Goal: Transaction & Acquisition: Book appointment/travel/reservation

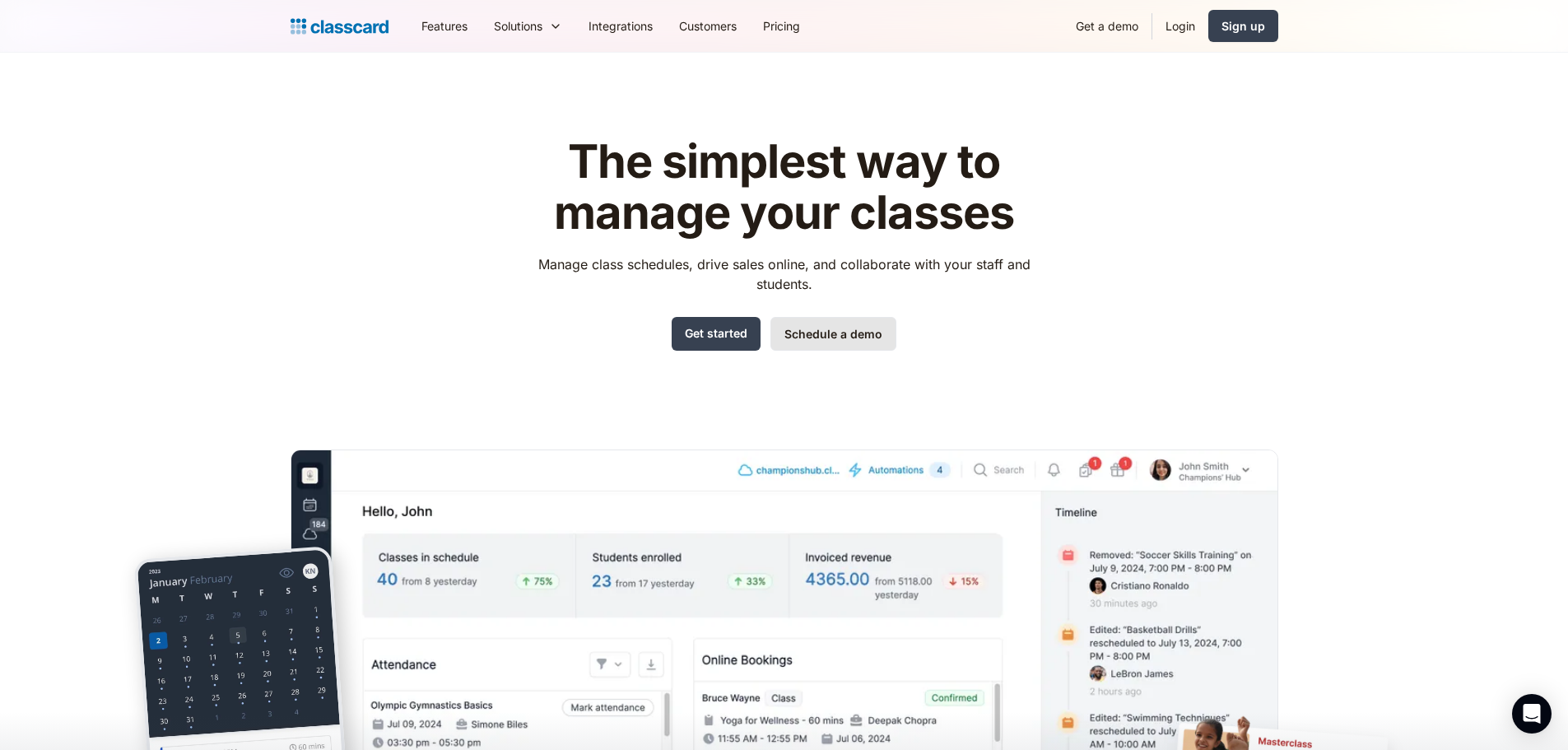
click at [826, 341] on link "Schedule a demo" at bounding box center [833, 334] width 126 height 34
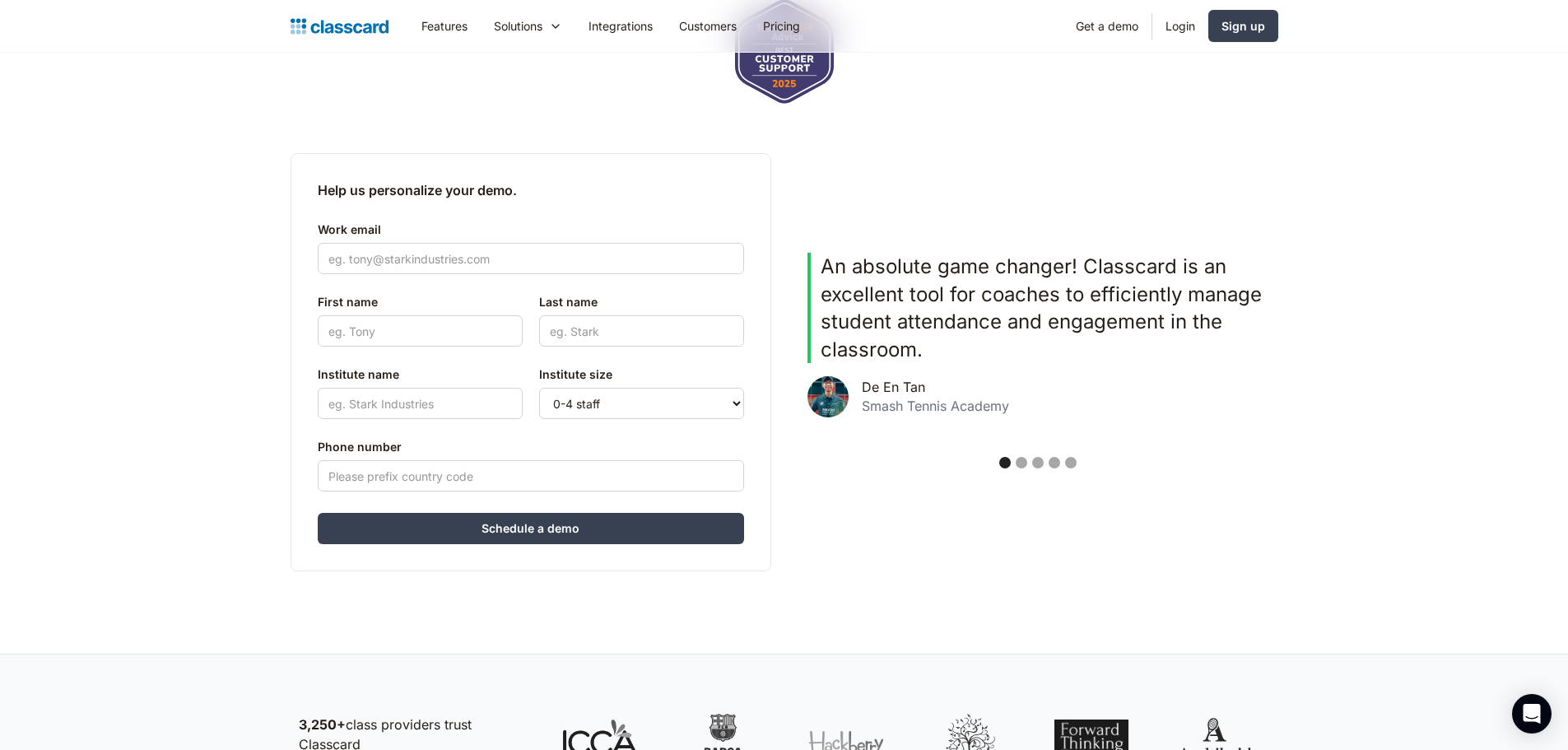
click at [554, 239] on div "Work email" at bounding box center [531, 248] width 426 height 69
click at [554, 252] on input "Work email" at bounding box center [531, 258] width 426 height 31
type input "[EMAIL_ADDRESS][DOMAIN_NAME]"
type input "[PERSON_NAME]"
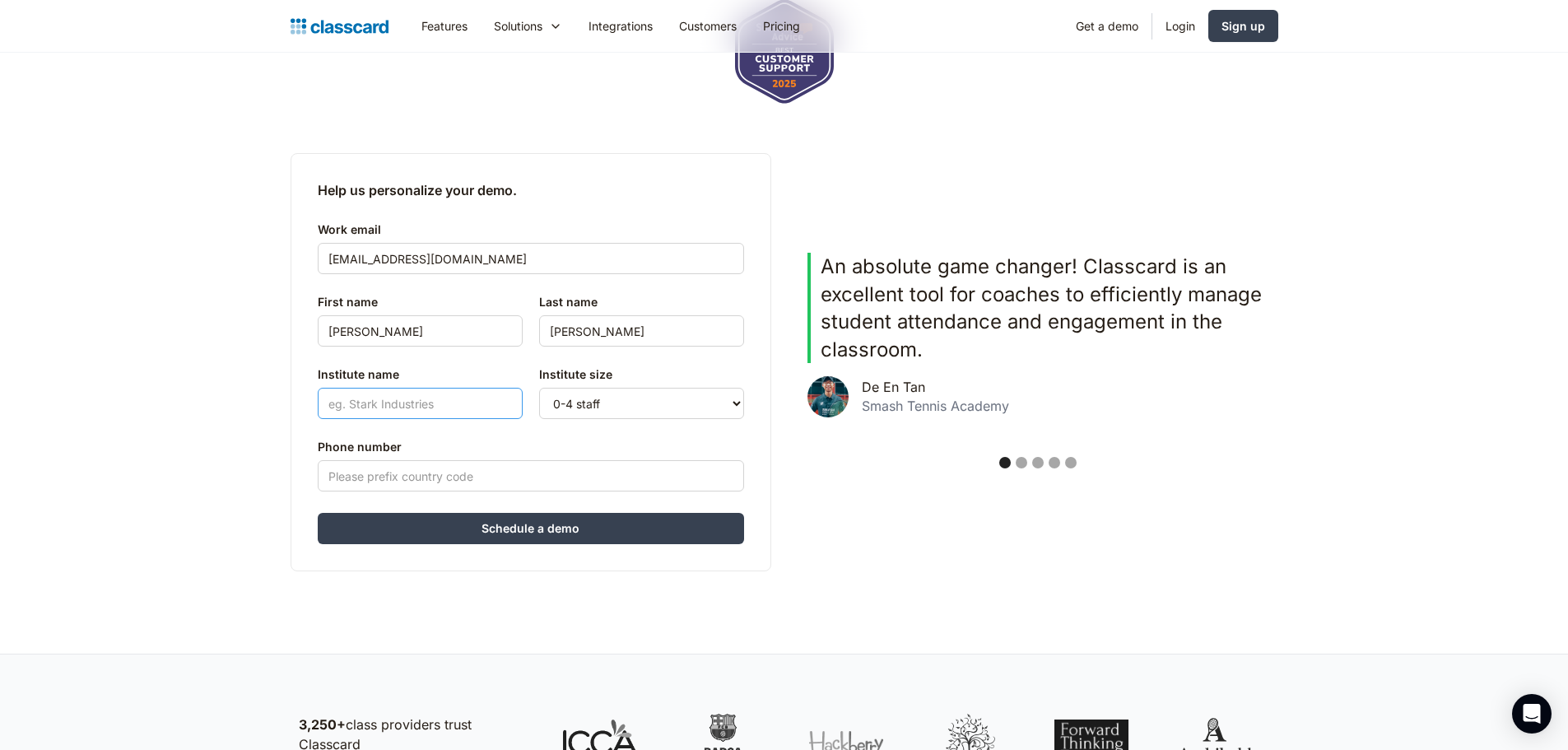
type input "[PERSON_NAME]"
type input "[PHONE_NUMBER]"
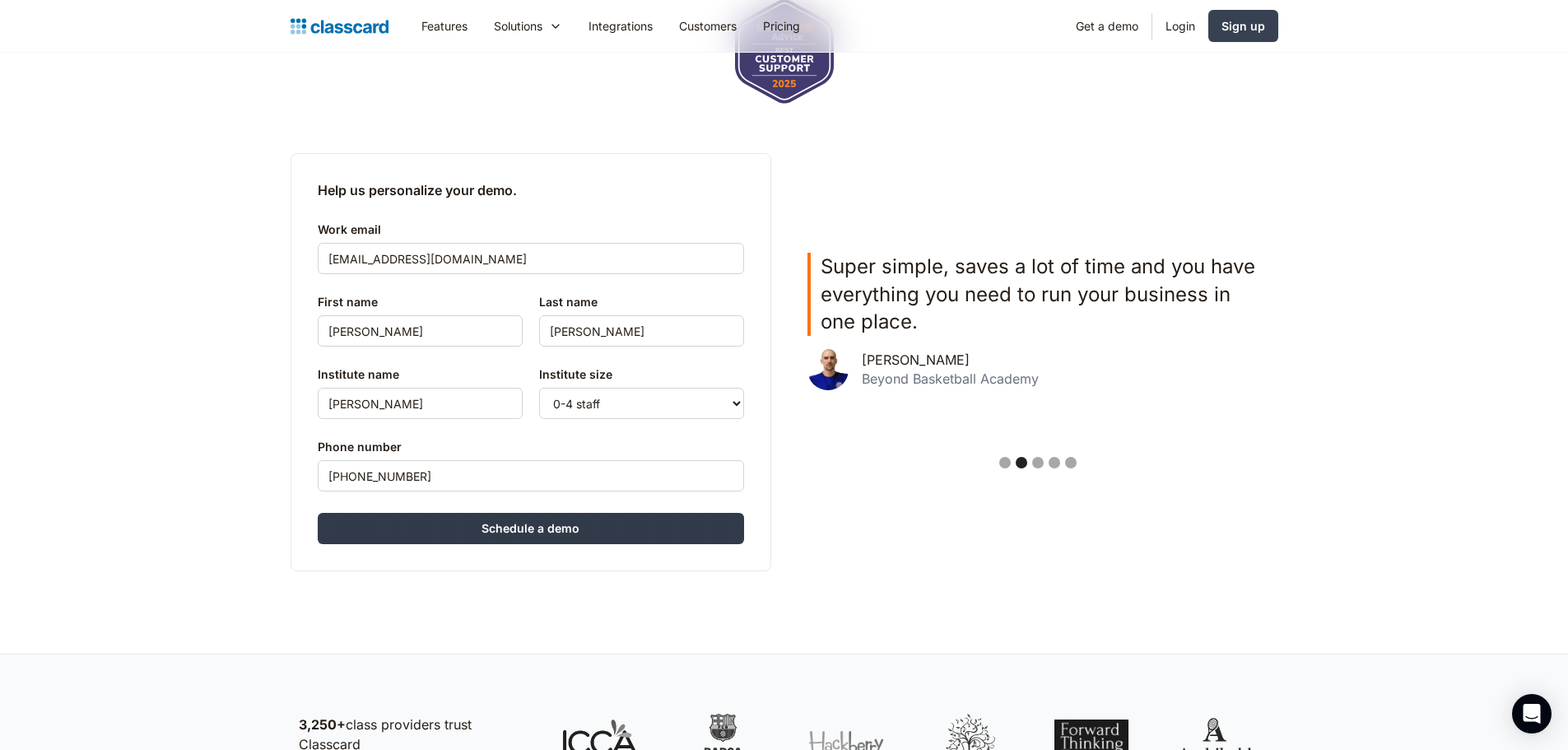
click at [618, 540] on input "Schedule a demo" at bounding box center [531, 528] width 426 height 31
type input "Hang in there..."
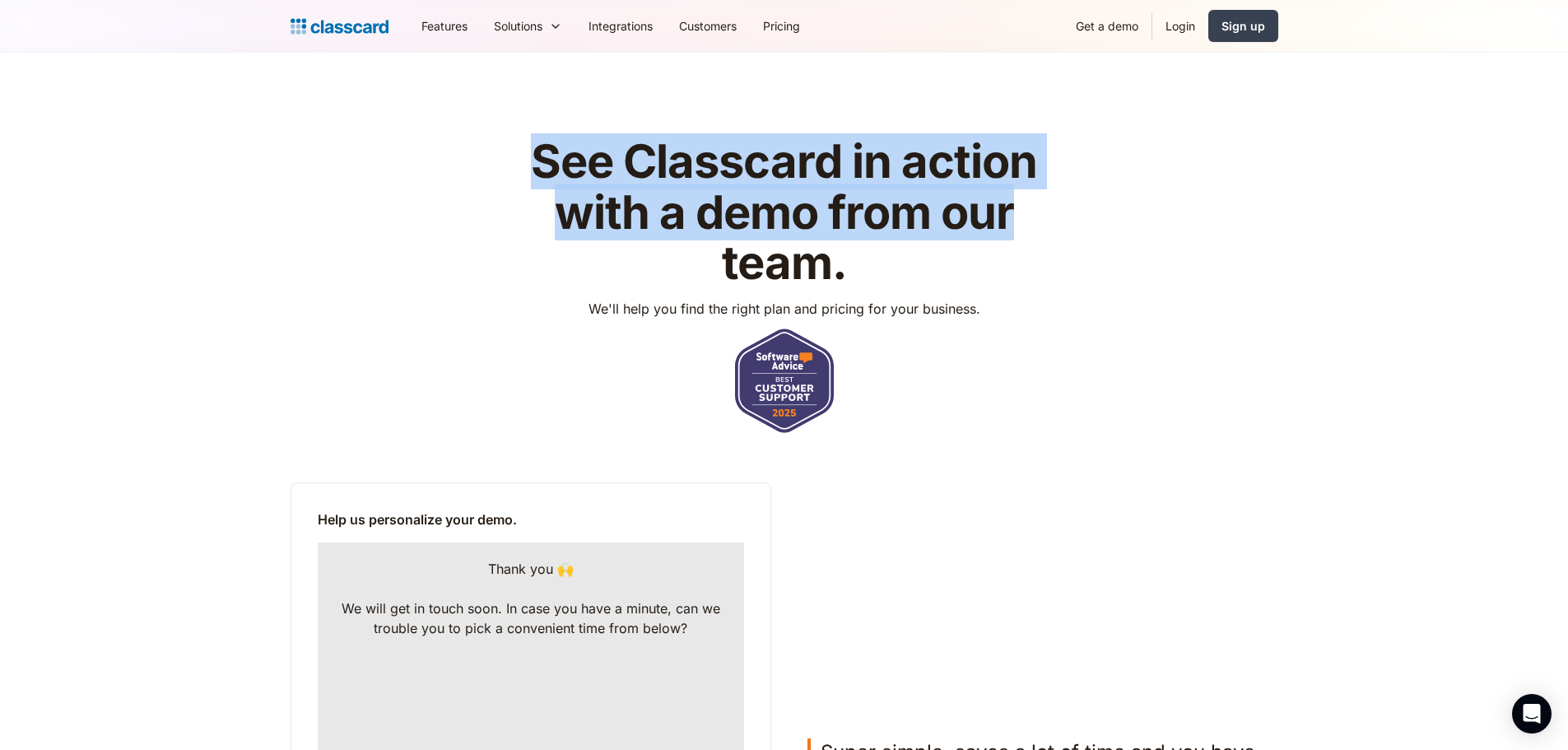
drag, startPoint x: 603, startPoint y: 154, endPoint x: 1099, endPoint y: 240, distance: 503.4
click at [1096, 236] on div "See Classcard in action with a demo from our team. We'll help you find the righ…" at bounding box center [784, 662] width 988 height 1103
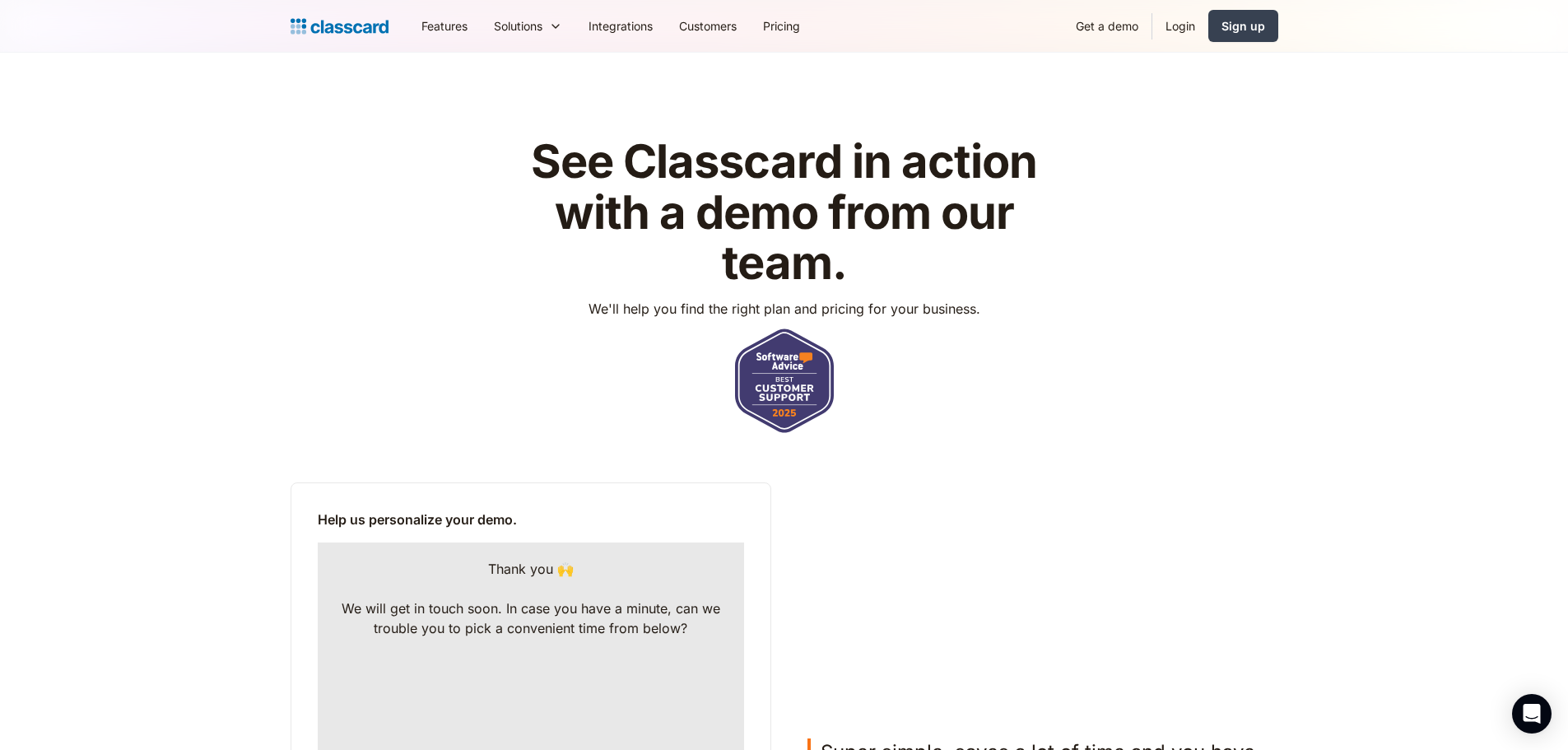
click at [1049, 291] on div "See Classcard in action with a demo from our team. We'll help you find the righ…" at bounding box center [784, 284] width 988 height 296
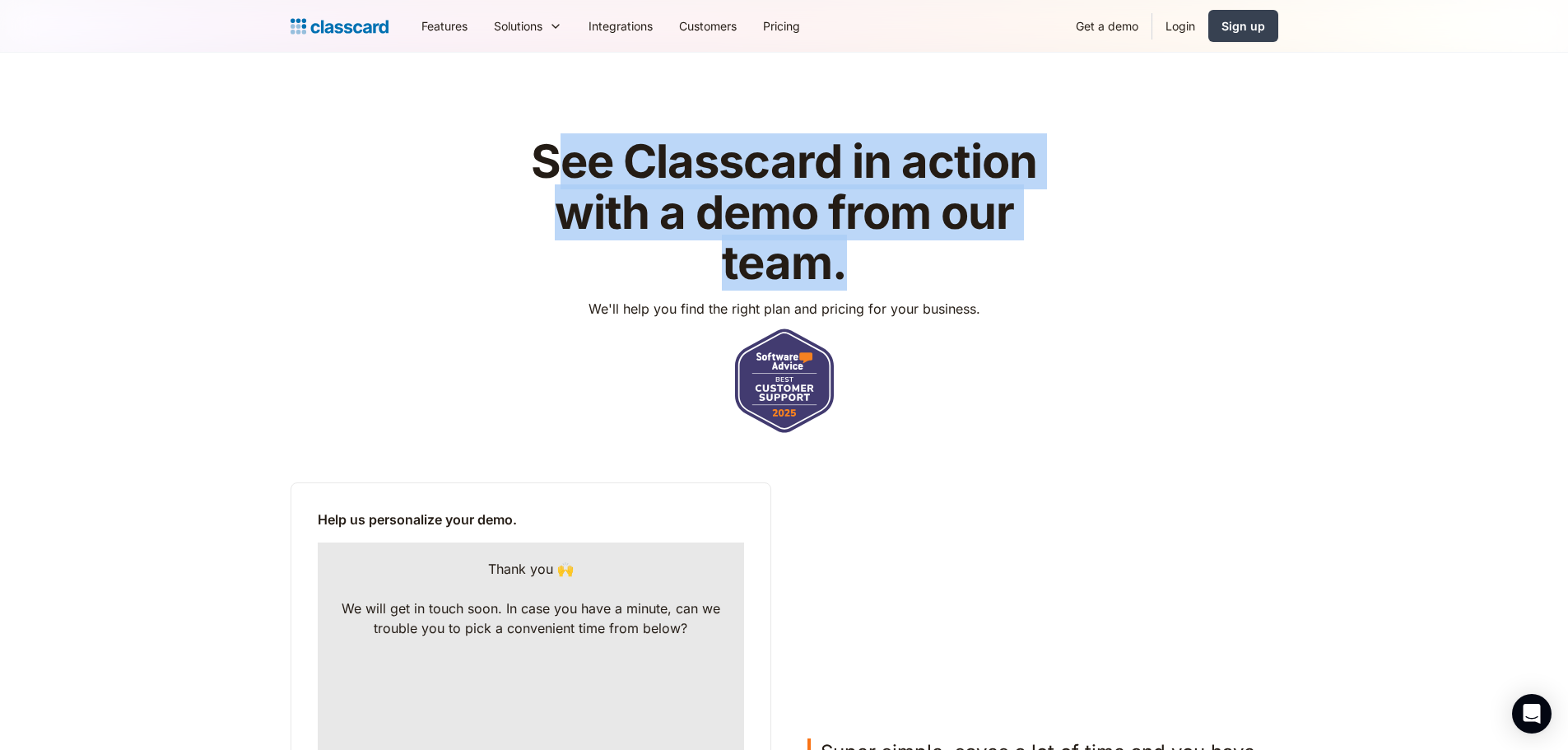
drag, startPoint x: 881, startPoint y: 277, endPoint x: 550, endPoint y: 168, distance: 348.5
click at [556, 172] on div "See Classcard in action with a demo from our team. We'll help you find the righ…" at bounding box center [784, 284] width 988 height 296
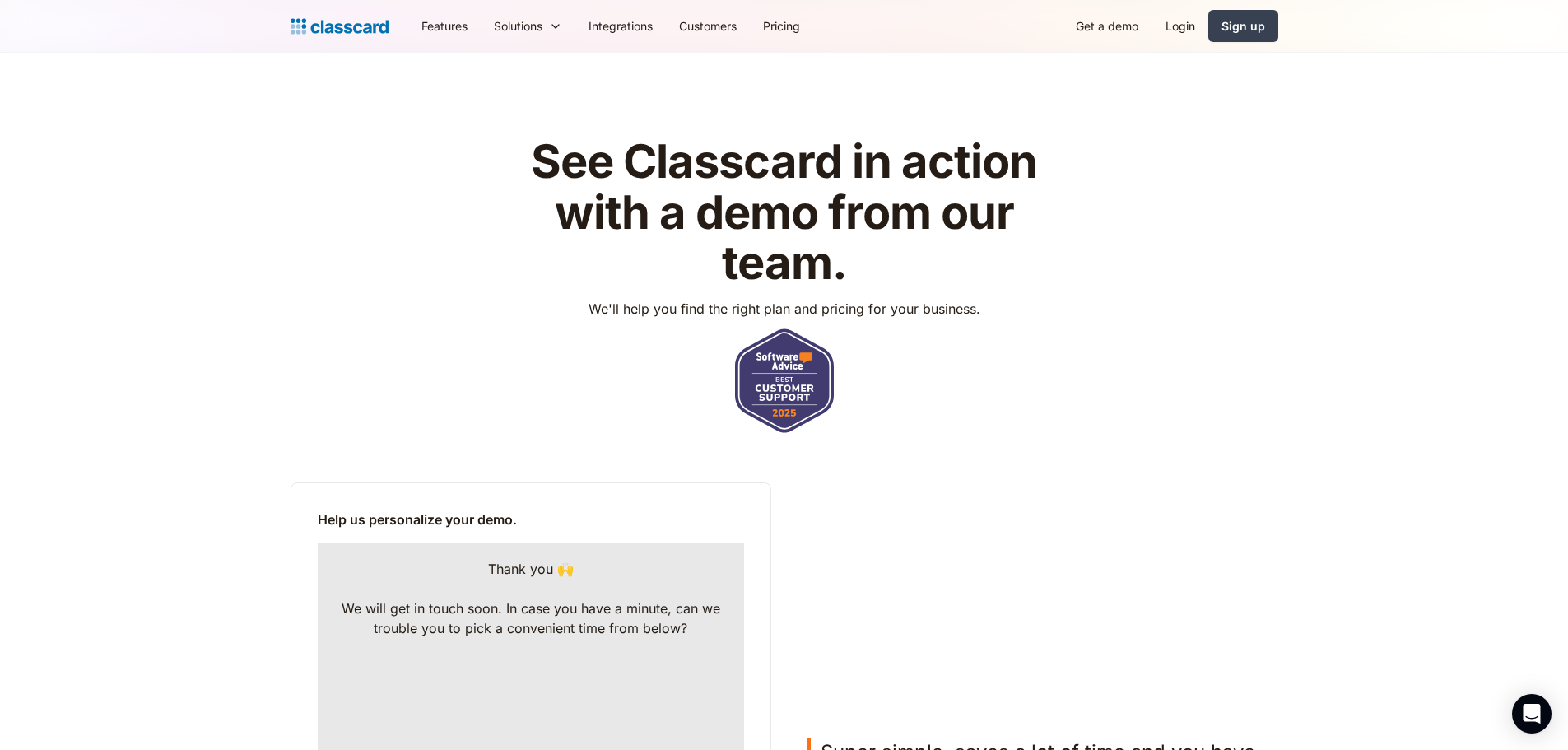
click at [533, 157] on strong "See Classcard in action with a demo from our team." at bounding box center [784, 212] width 507 height 157
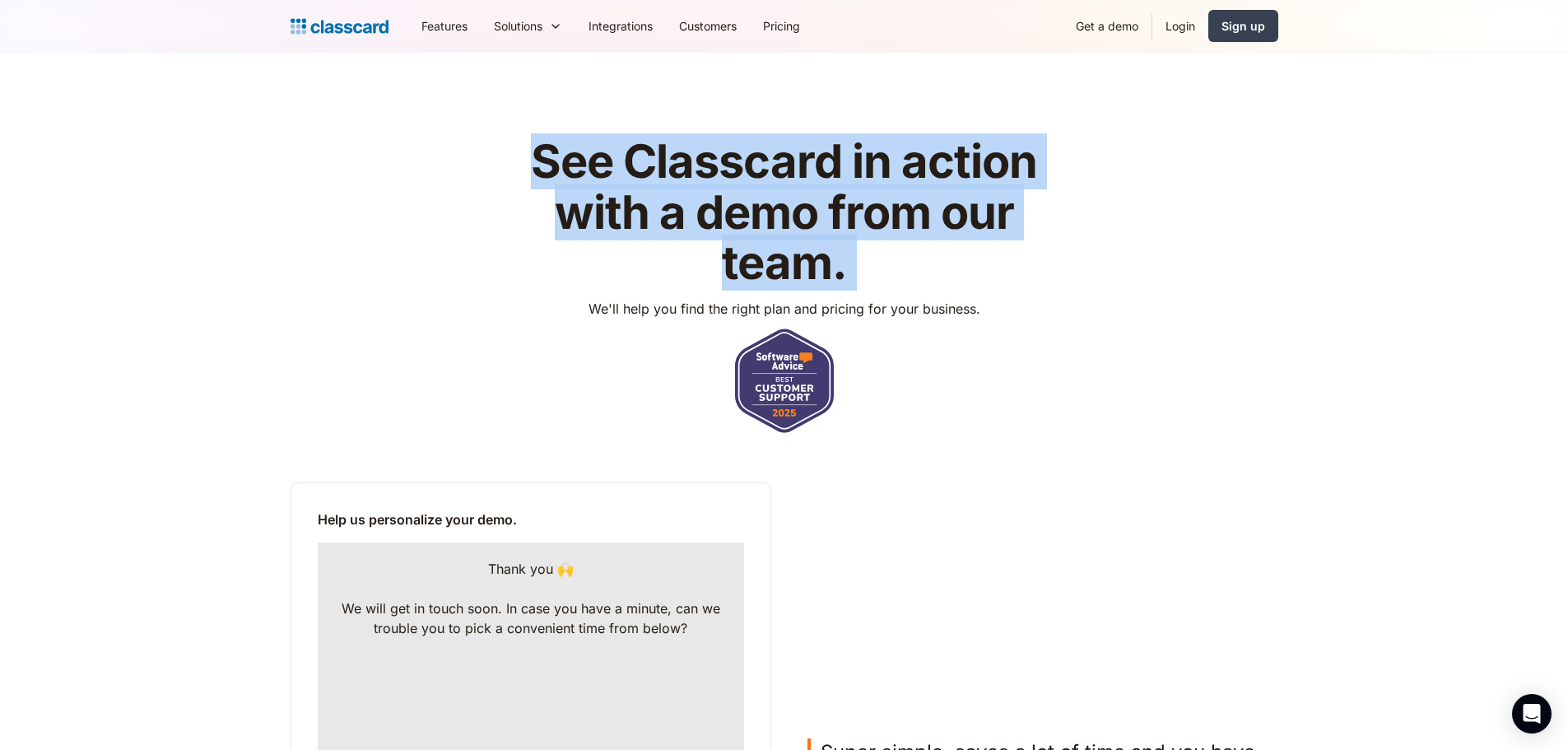
drag, startPoint x: 533, startPoint y: 157, endPoint x: 974, endPoint y: 266, distance: 454.3
click at [950, 258] on h1 "See Classcard in action with a demo from our team." at bounding box center [784, 212] width 523 height 152
click at [982, 281] on h1 "See Classcard in action with a demo from our team." at bounding box center [784, 212] width 523 height 152
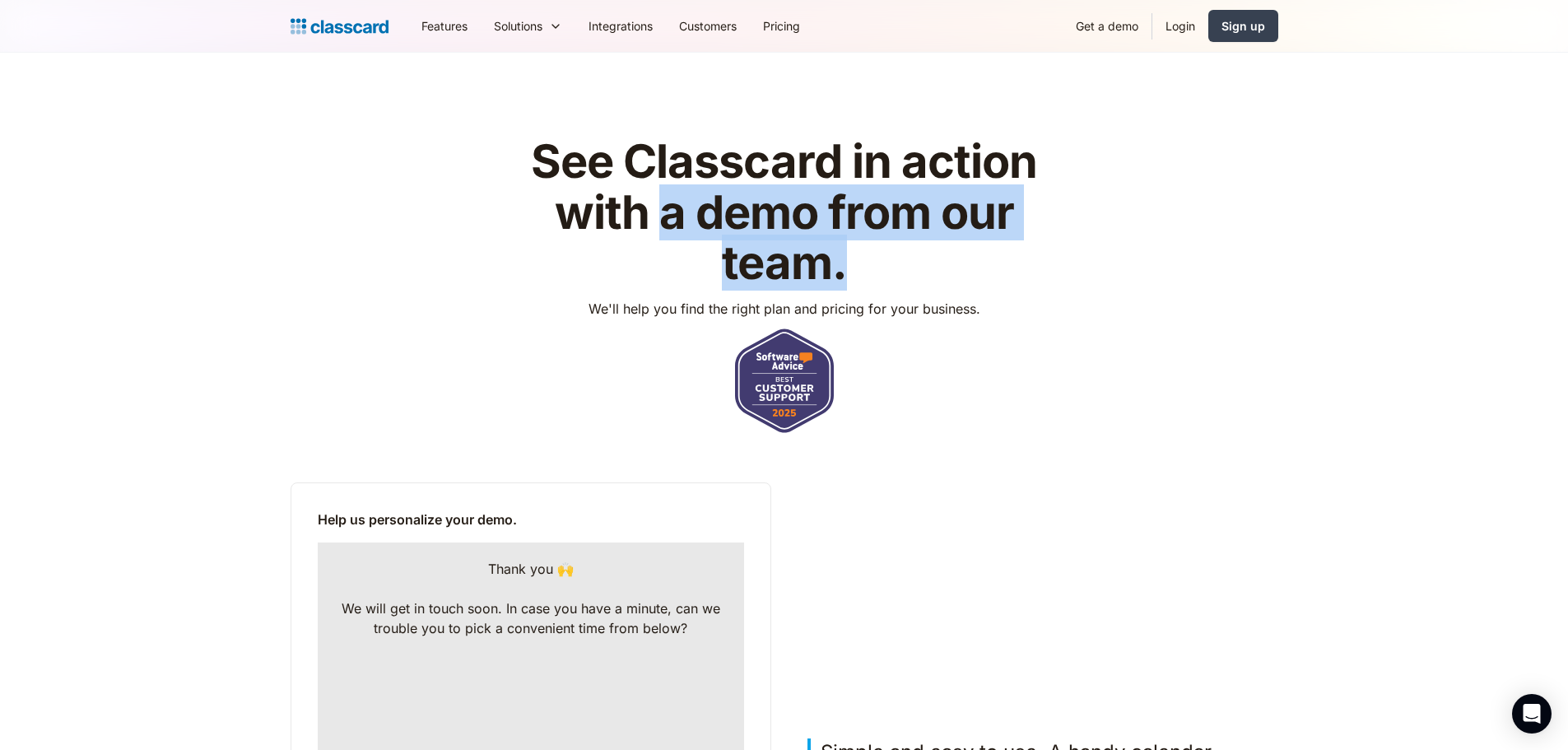
drag, startPoint x: 667, startPoint y: 197, endPoint x: 908, endPoint y: 288, distance: 257.6
click at [907, 274] on h1 "See Classcard in action with a demo from our team." at bounding box center [784, 212] width 523 height 152
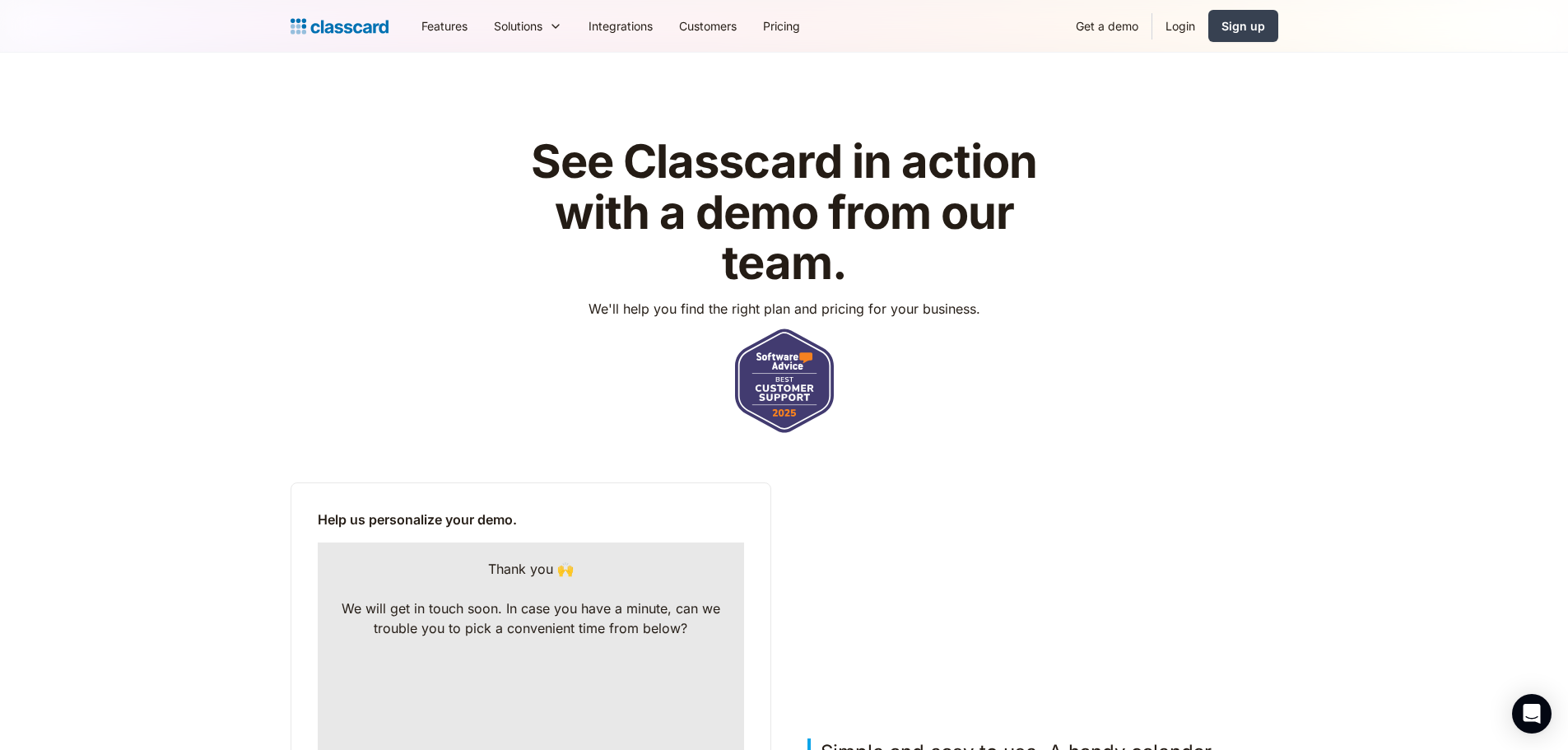
click at [907, 308] on p "We'll help you find the right plan and pricing for your business." at bounding box center [784, 309] width 392 height 20
drag, startPoint x: 722, startPoint y: 307, endPoint x: 971, endPoint y: 351, distance: 252.9
click at [980, 336] on div "See Classcard in action with a demo from our team. We'll help you find the righ…" at bounding box center [784, 284] width 988 height 296
click at [969, 352] on div "See Classcard in action with a demo from our team. We'll help you find the righ…" at bounding box center [784, 284] width 988 height 296
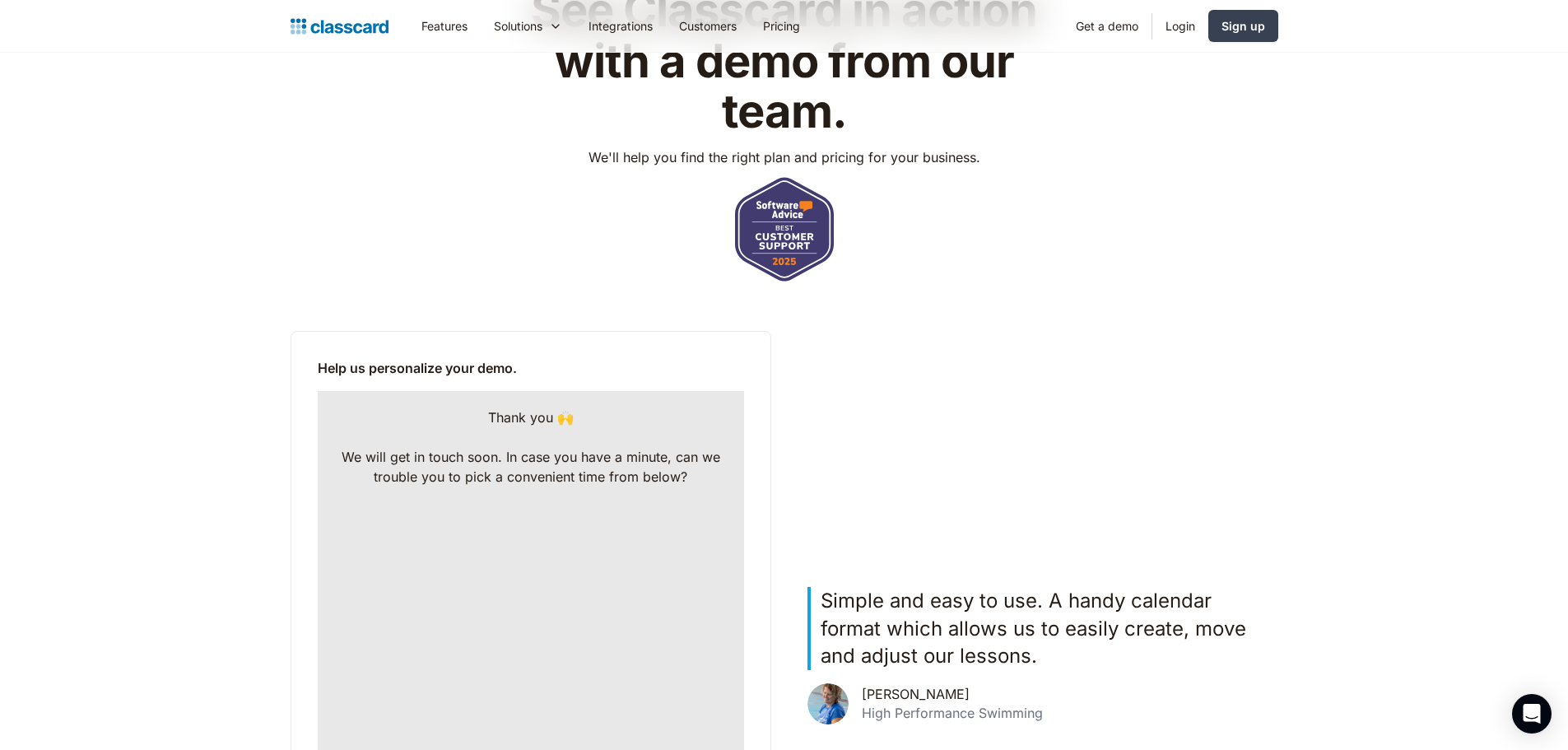
scroll to position [494, 0]
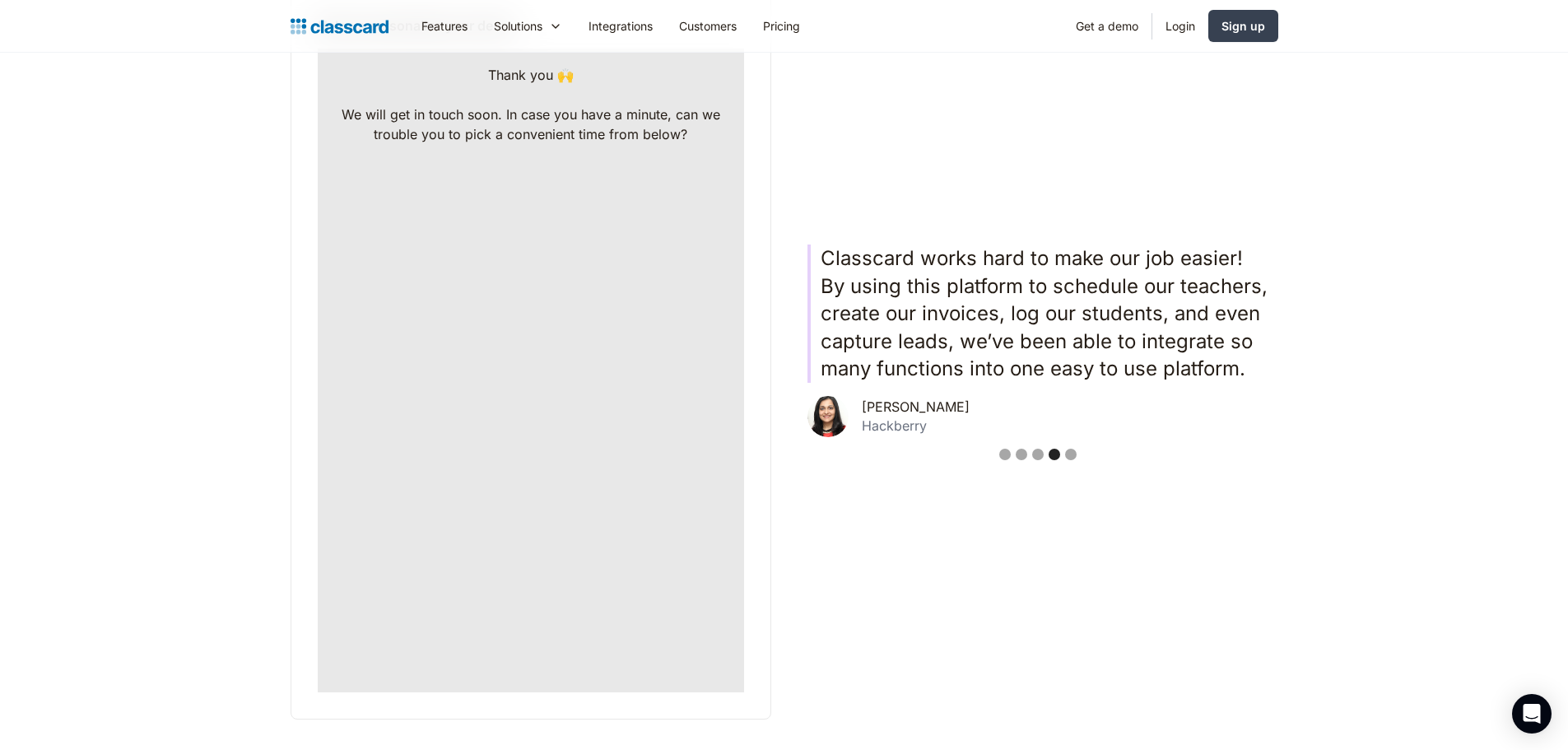
click at [1065, 455] on div "Show slide 5 of 5" at bounding box center [1071, 454] width 11 height 11
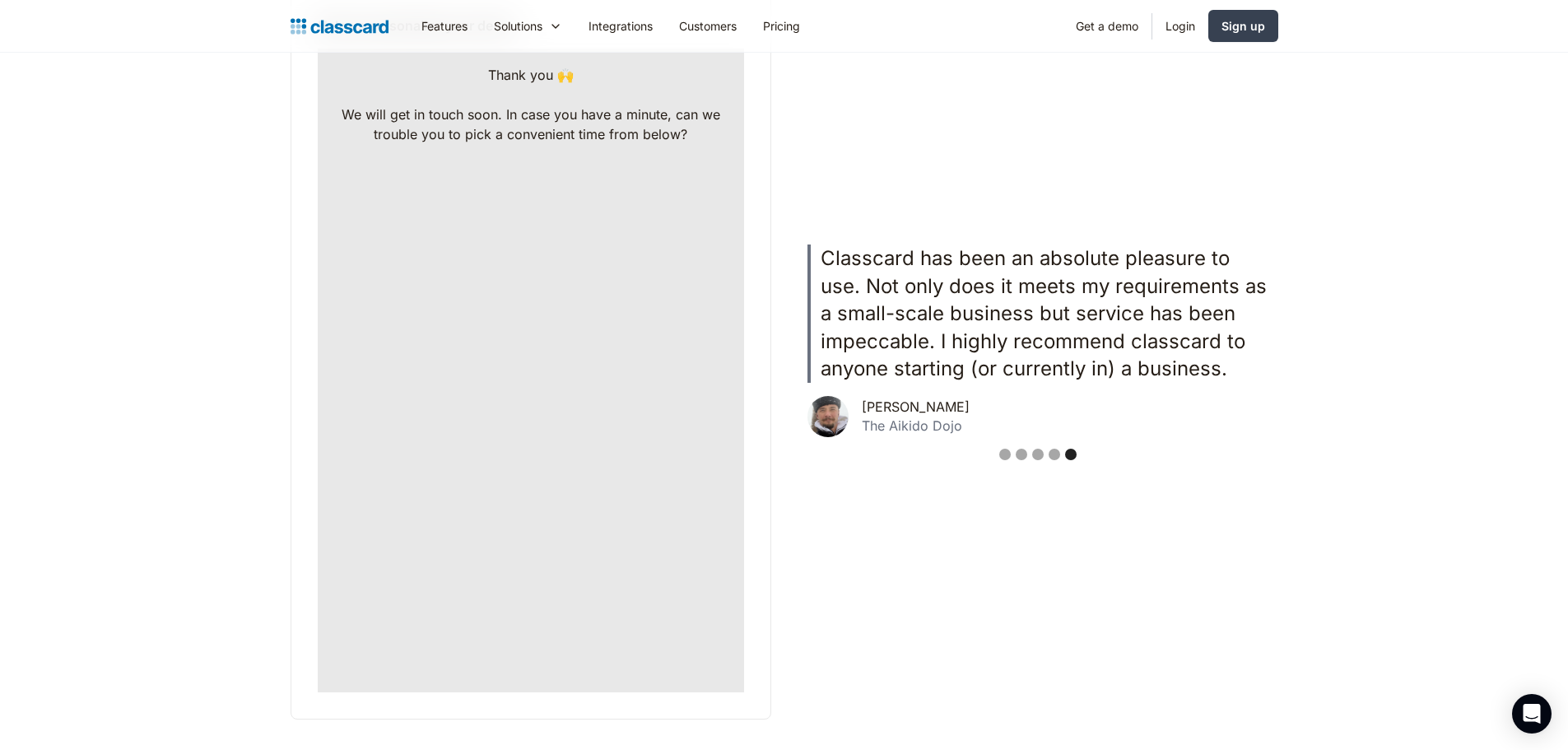
click at [1050, 455] on div "Show slide 4 of 5" at bounding box center [1055, 454] width 11 height 11
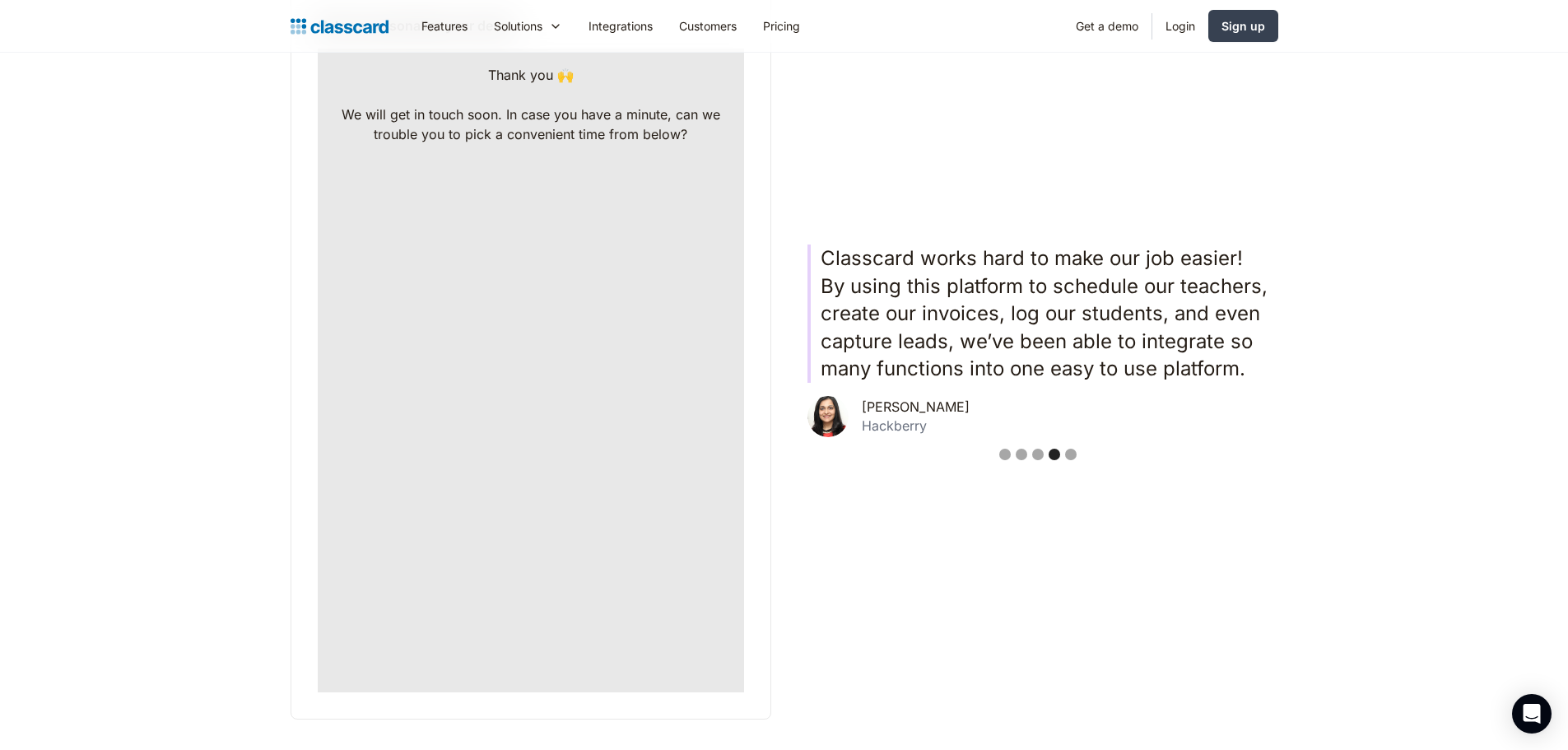
click at [1034, 456] on div "Show slide 3 of 5" at bounding box center [1038, 454] width 11 height 11
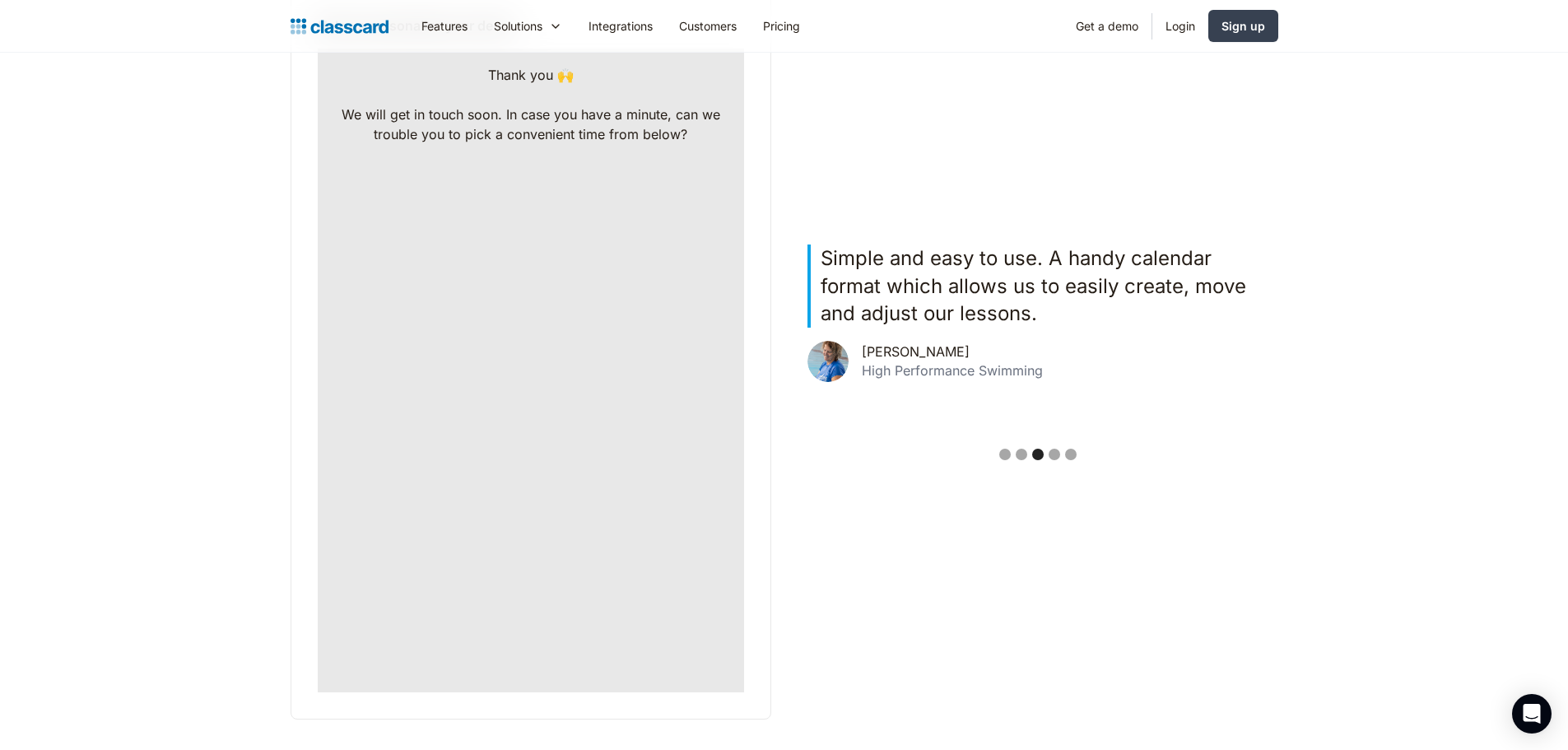
click at [1014, 456] on div "carousel" at bounding box center [1038, 456] width 481 height 33
click at [1004, 455] on div "Show slide 1 of 5" at bounding box center [1005, 454] width 11 height 11
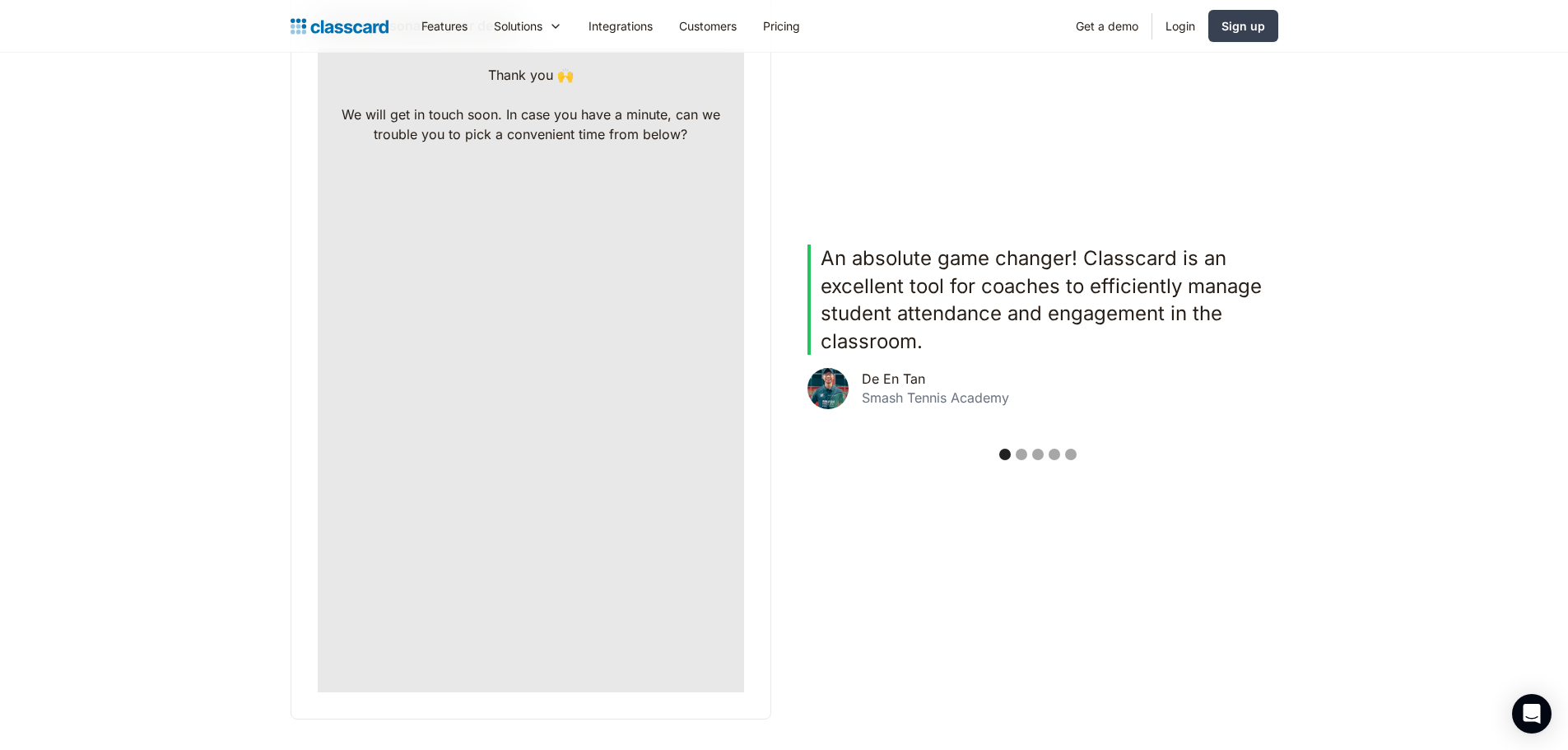
click at [1021, 453] on div "Show slide 2 of 5" at bounding box center [1022, 454] width 11 height 11
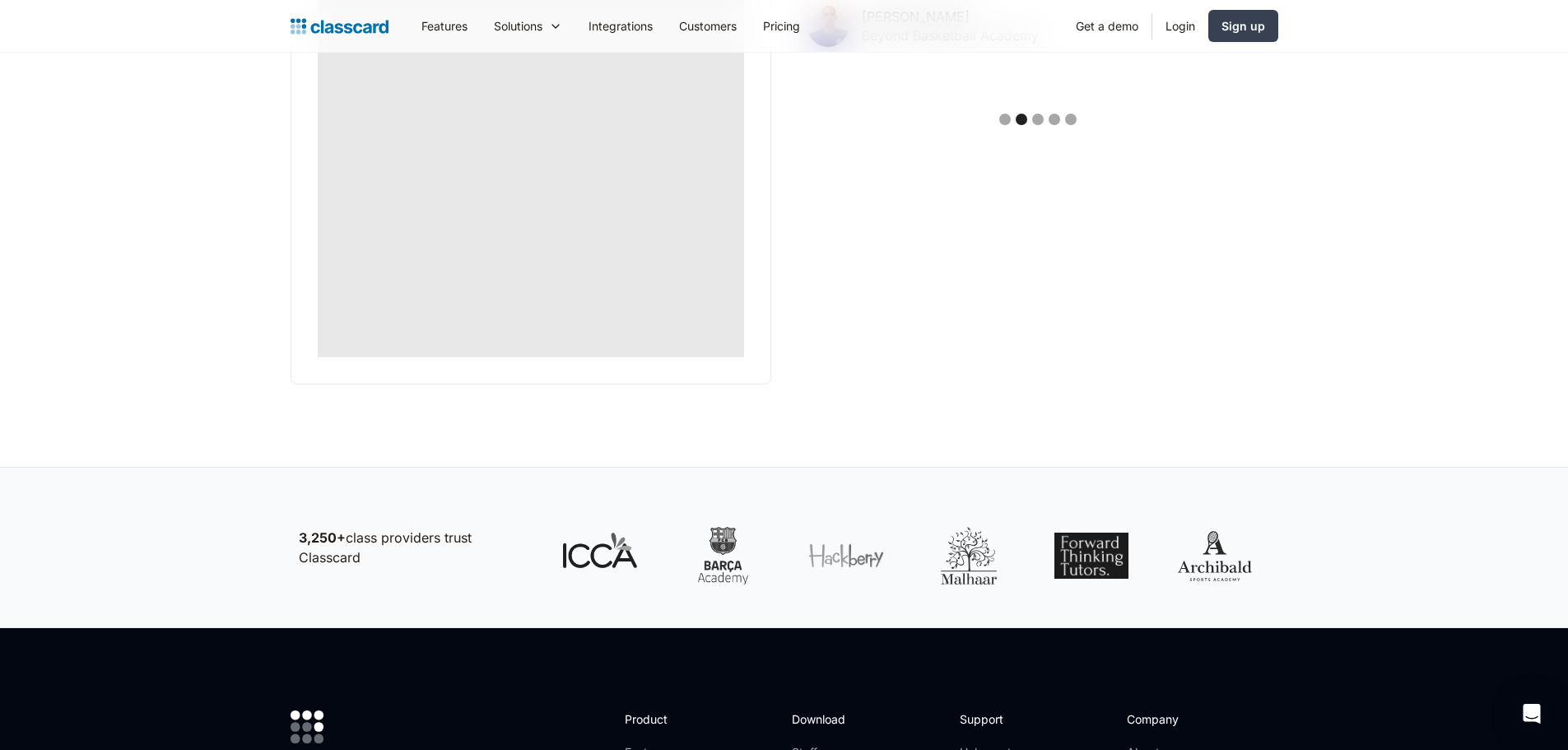
scroll to position [823, 0]
